Goal: Find specific fact: Find specific fact

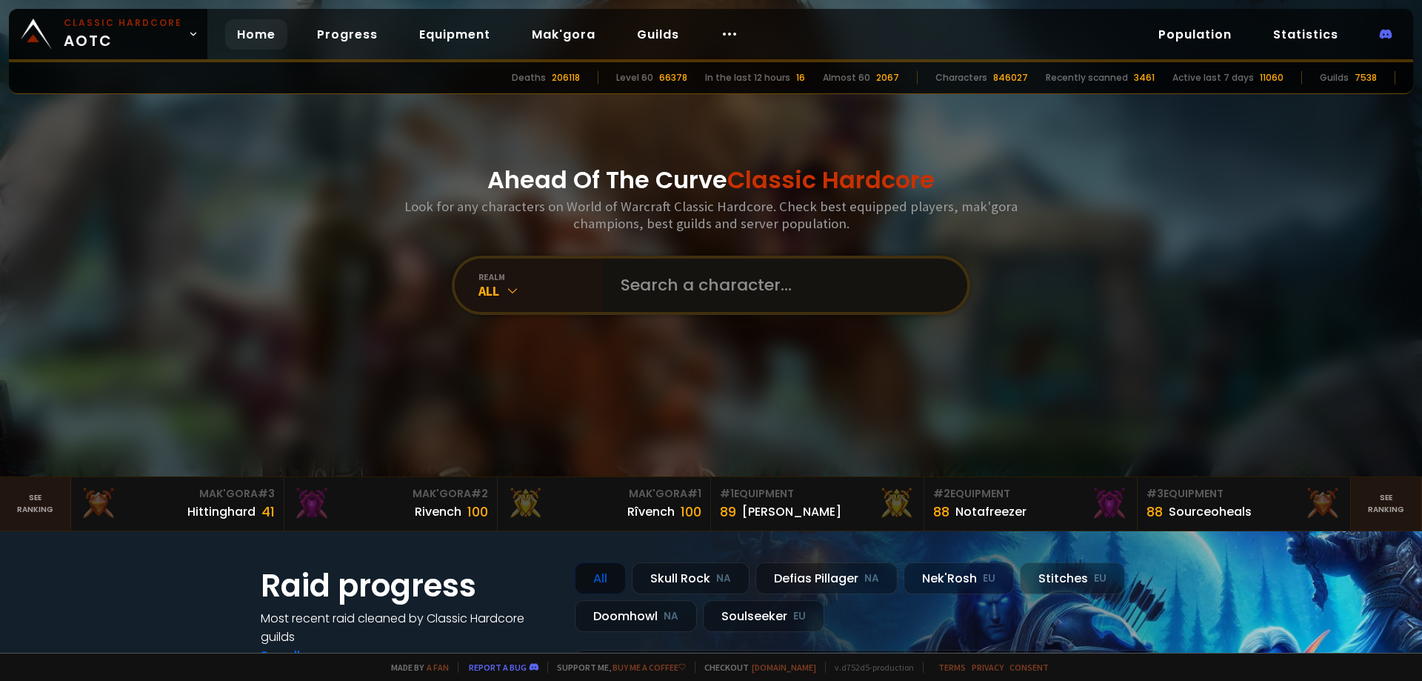
click at [682, 299] on input "text" at bounding box center [781, 285] width 338 height 53
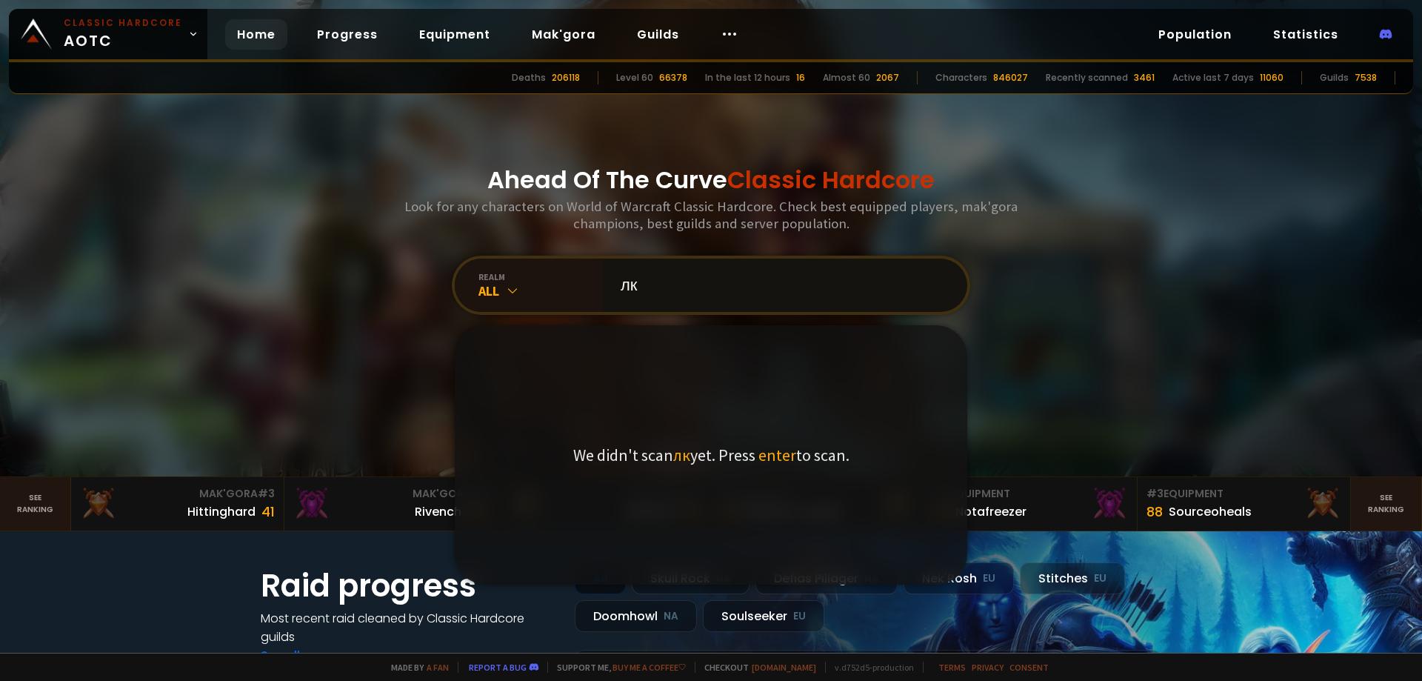
type input "л"
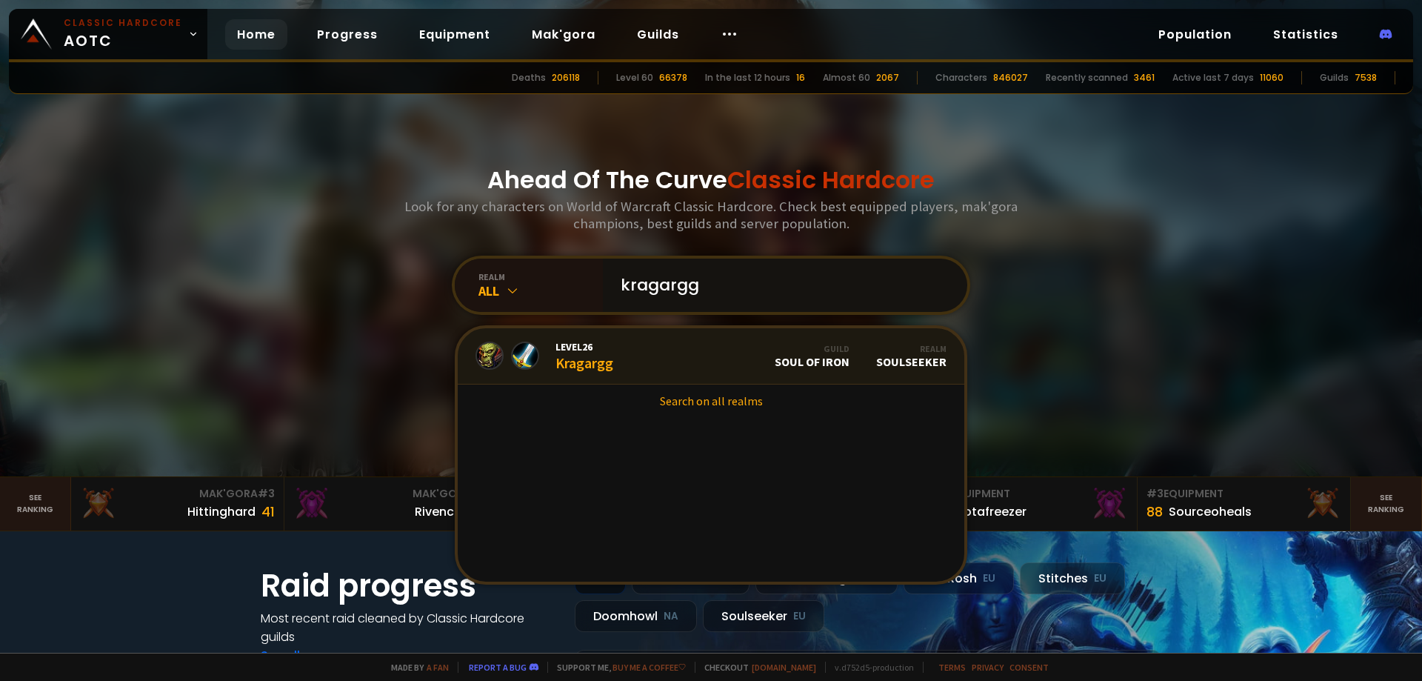
type input "kragargg"
click at [668, 352] on link "Level 26 Kragargg Guild Soul of Iron Realm Soulseeker" at bounding box center [711, 356] width 507 height 56
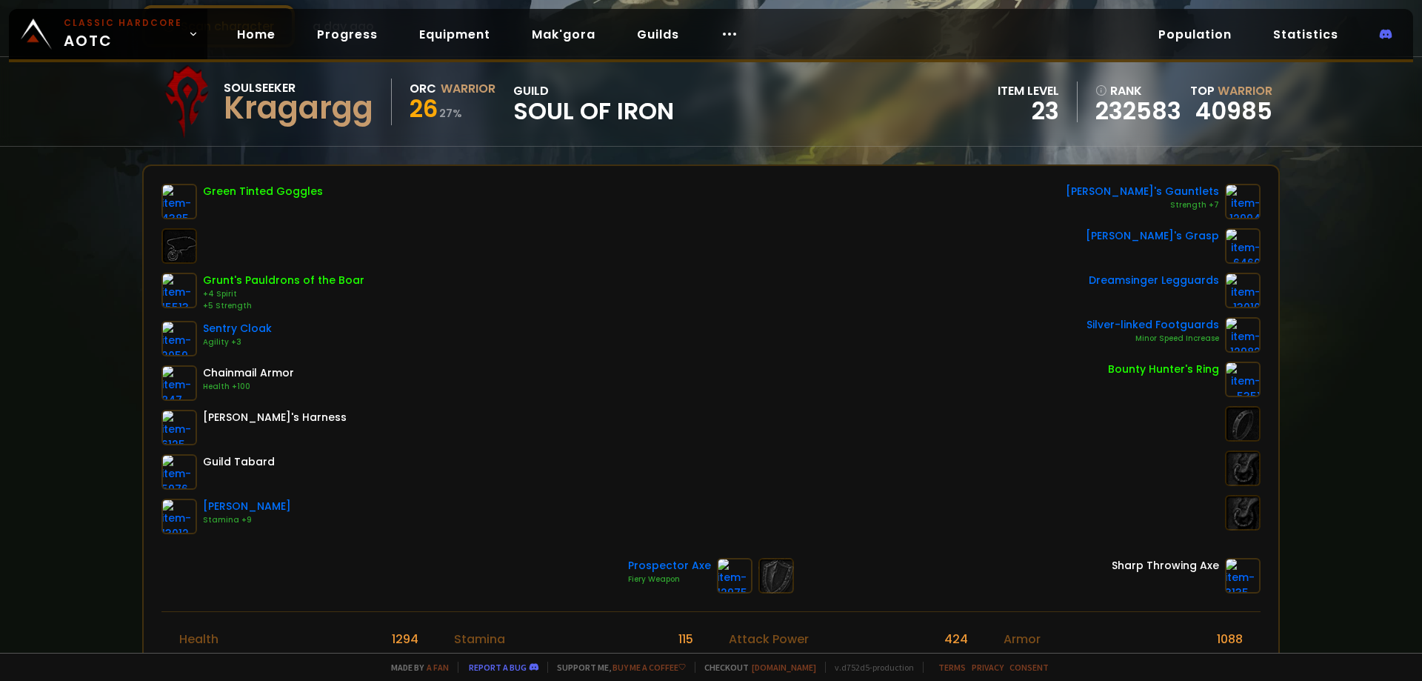
scroll to position [296, 0]
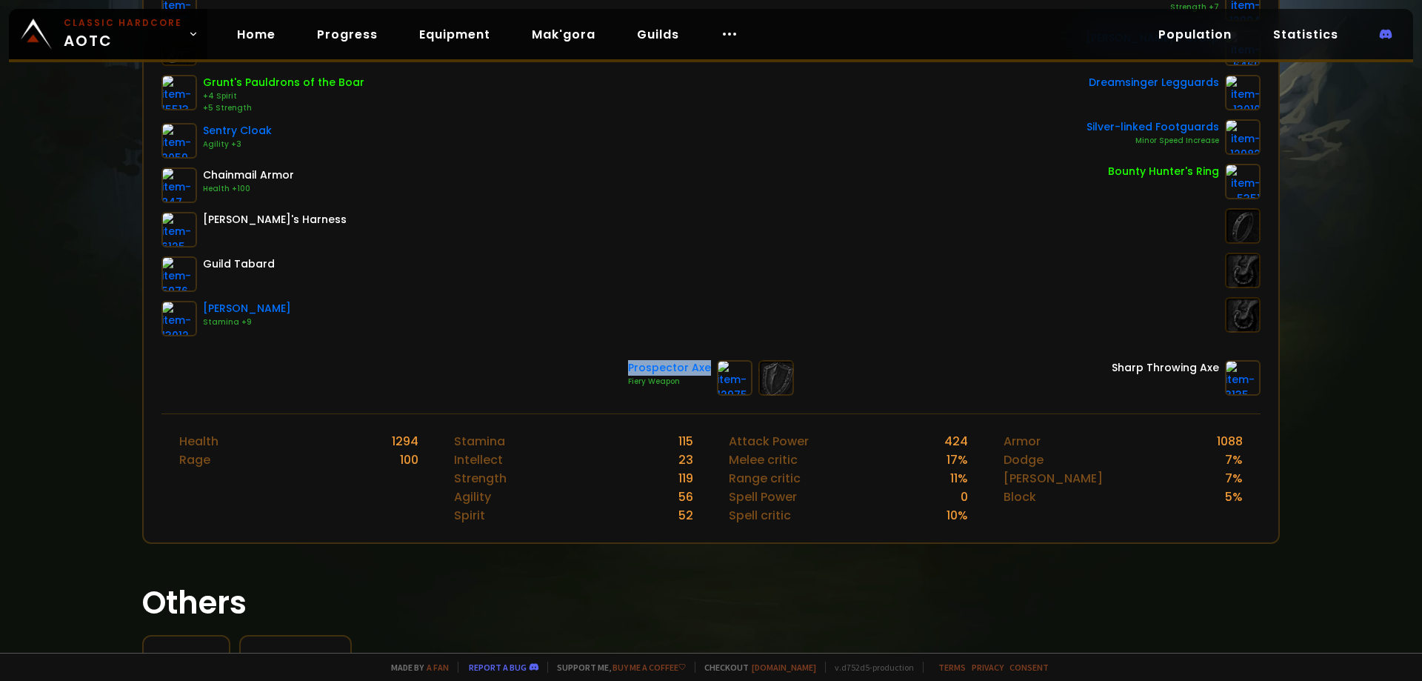
drag, startPoint x: 619, startPoint y: 365, endPoint x: 702, endPoint y: 367, distance: 83.0
click at [702, 367] on div "Prospector Axe Fiery Weapon Sharp Throwing Axe" at bounding box center [711, 378] width 1099 height 36
copy div "Prospector Axe"
